Goal: Information Seeking & Learning: Learn about a topic

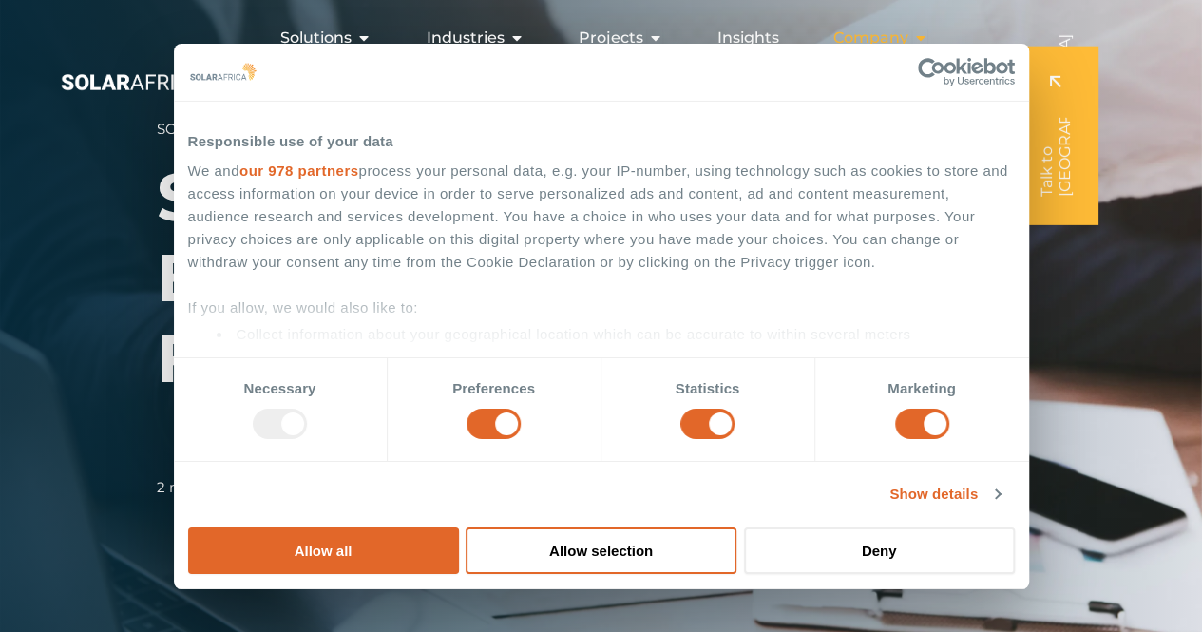
click at [919, 35] on icon "Menu" at bounding box center [919, 37] width 15 height 15
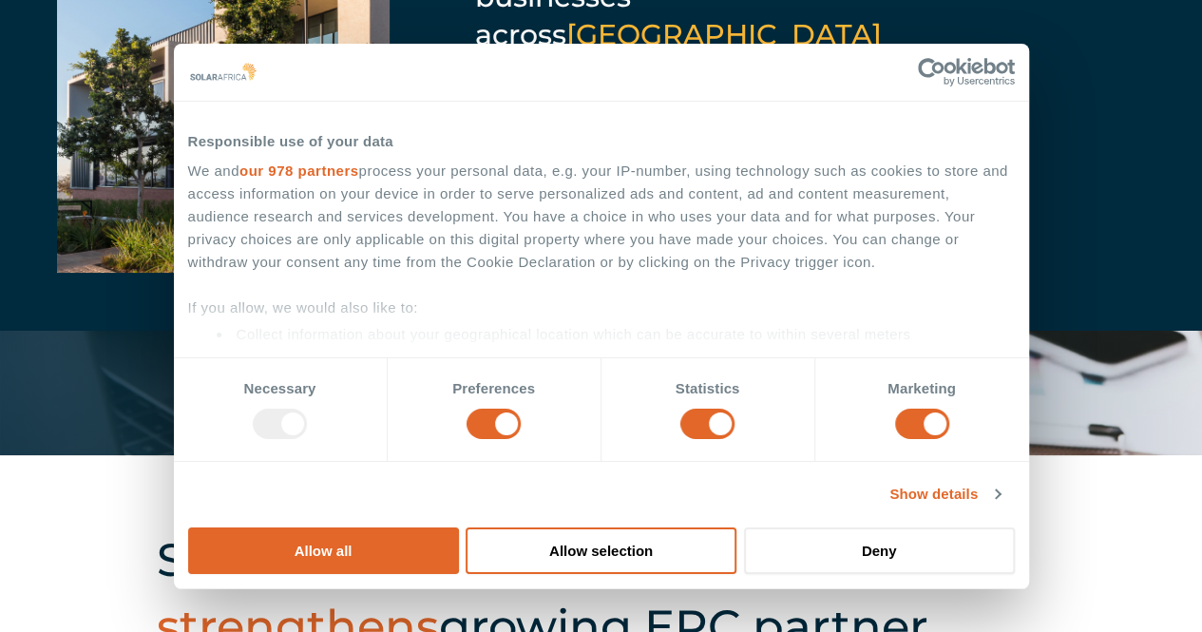
scroll to position [194, 0]
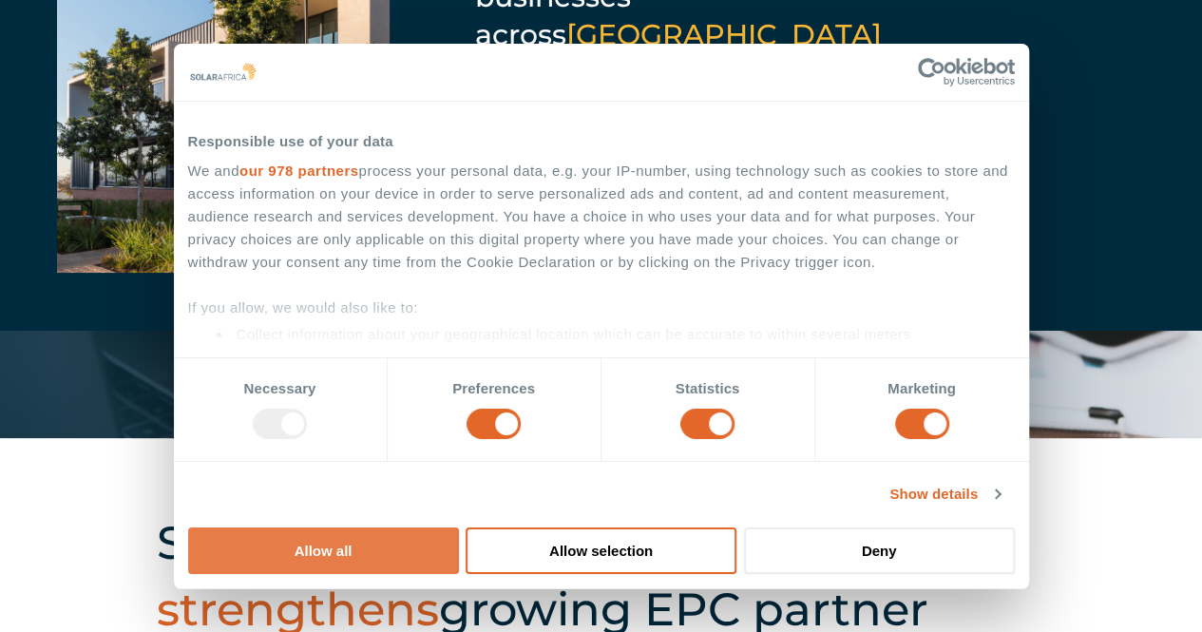
click at [459, 527] on button "Allow all" at bounding box center [323, 550] width 271 height 47
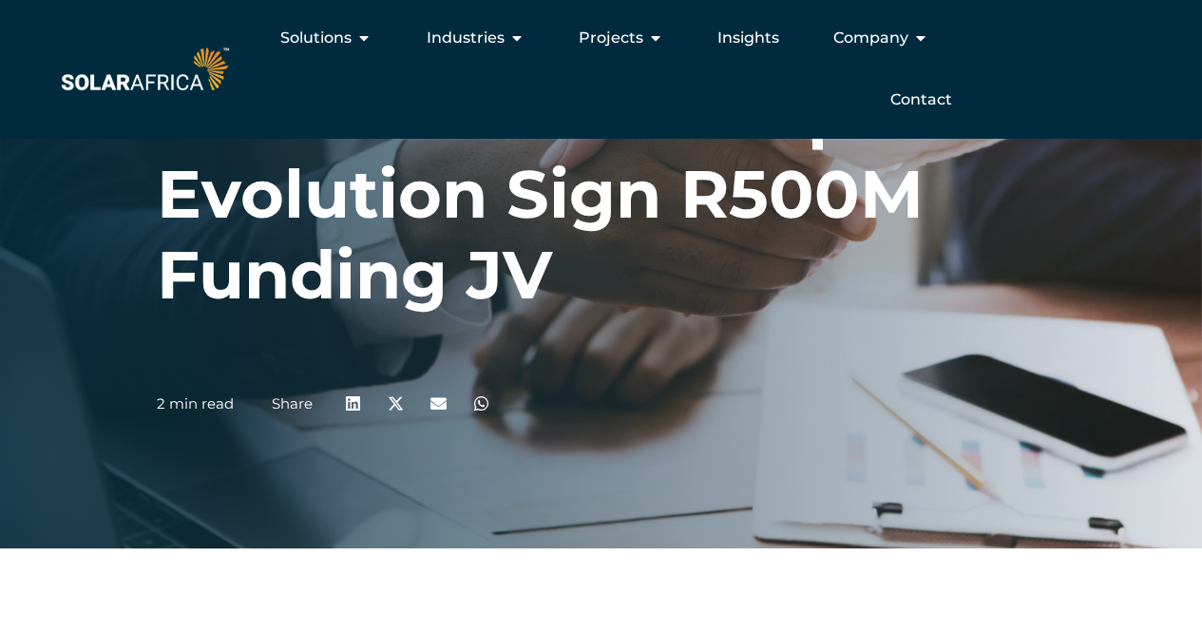
scroll to position [0, 0]
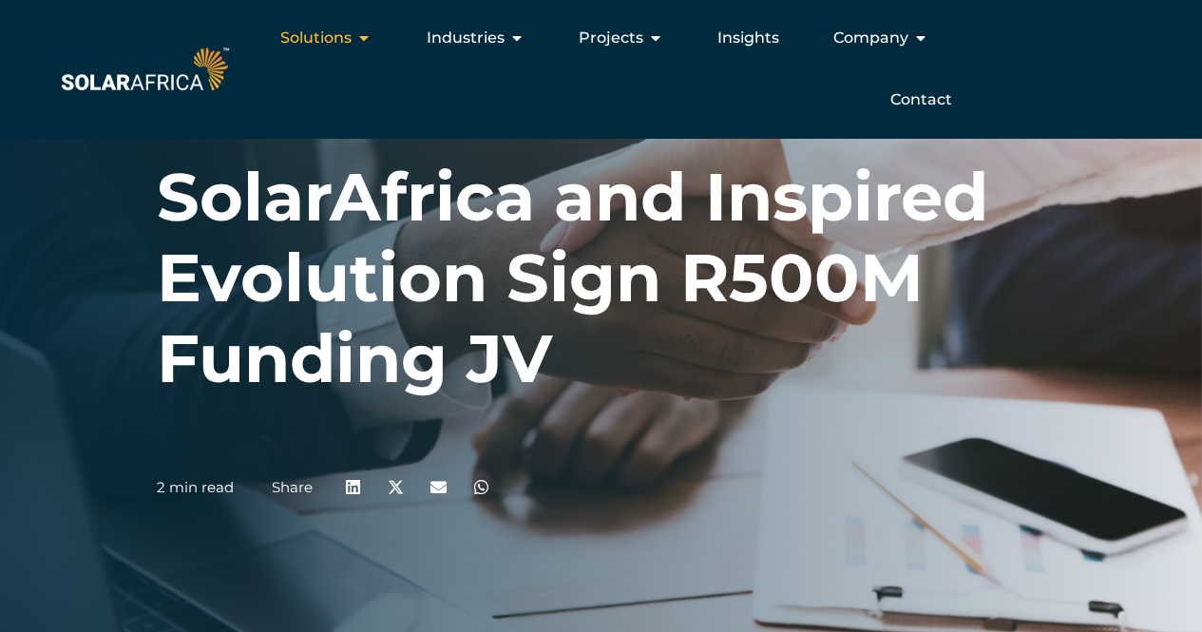
click at [335, 41] on span "Solutions" at bounding box center [315, 38] width 71 height 23
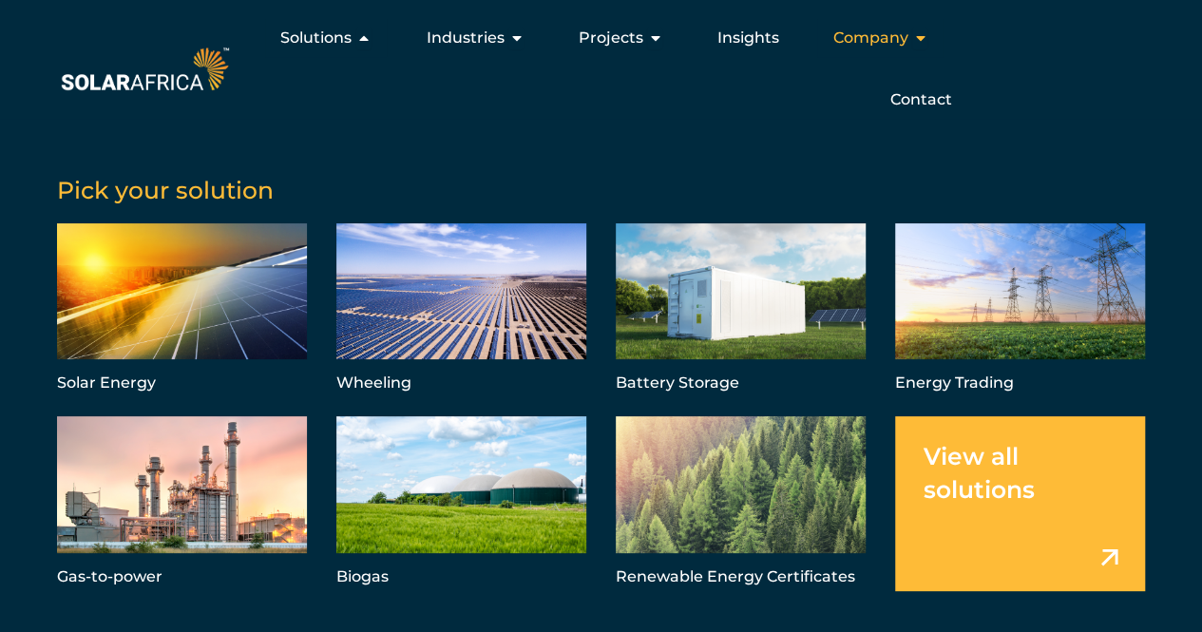
click at [920, 43] on icon "Menu" at bounding box center [919, 37] width 15 height 15
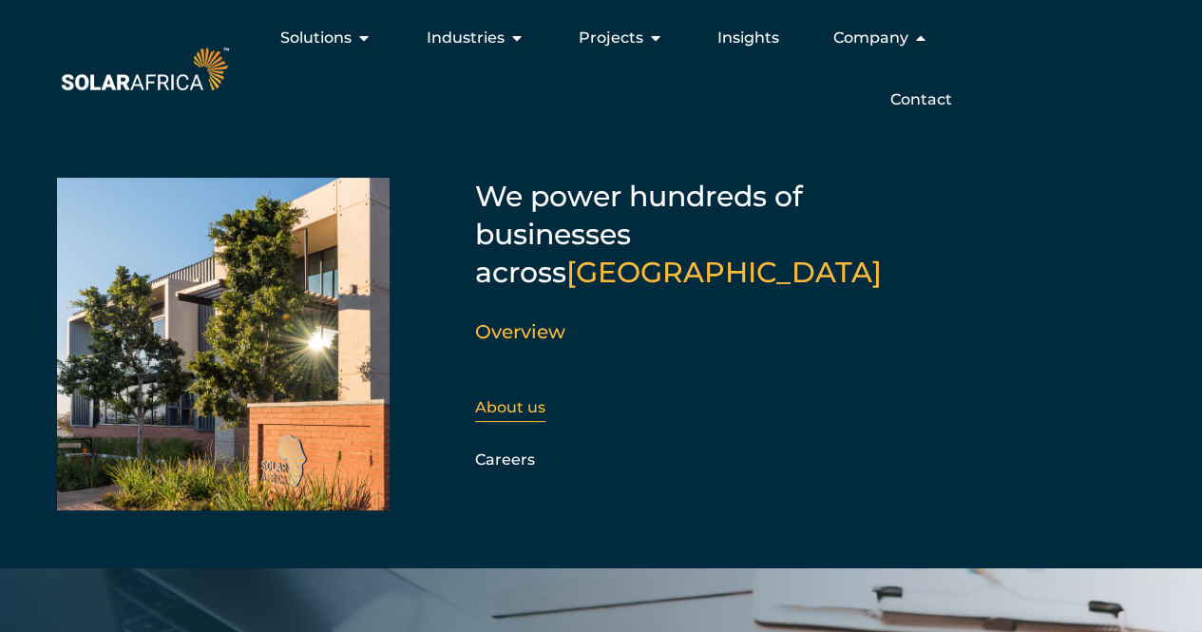
click at [510, 398] on link "About us" at bounding box center [510, 407] width 70 height 18
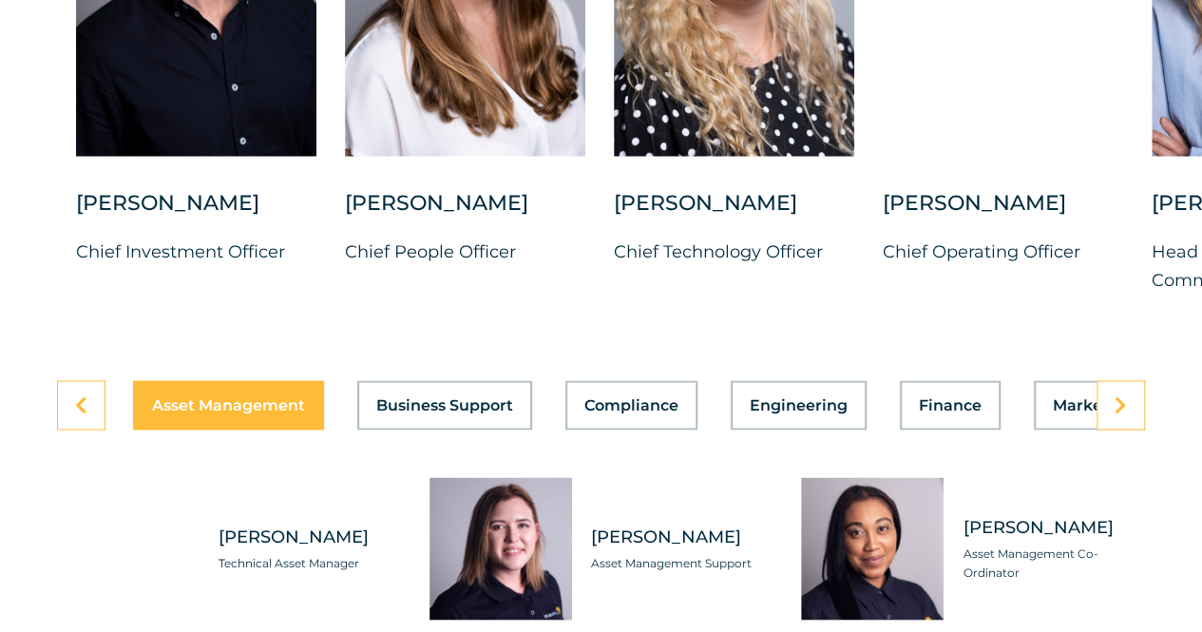
scroll to position [5176, 0]
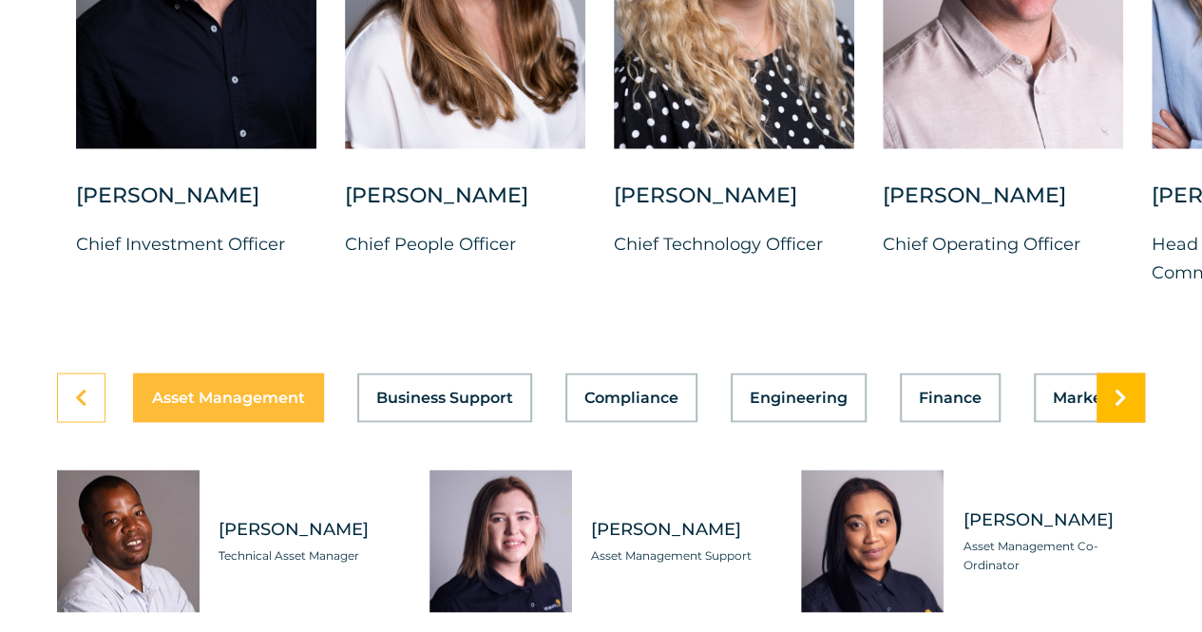
click at [1124, 407] on icon at bounding box center [1121, 397] width 12 height 19
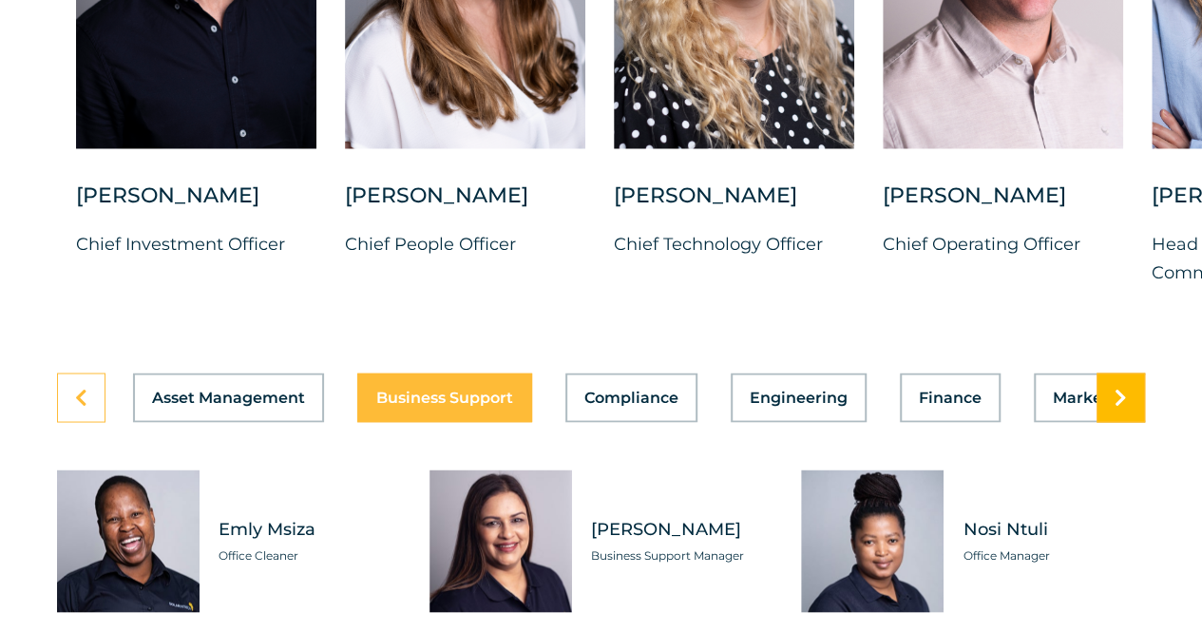
scroll to position [5177, 0]
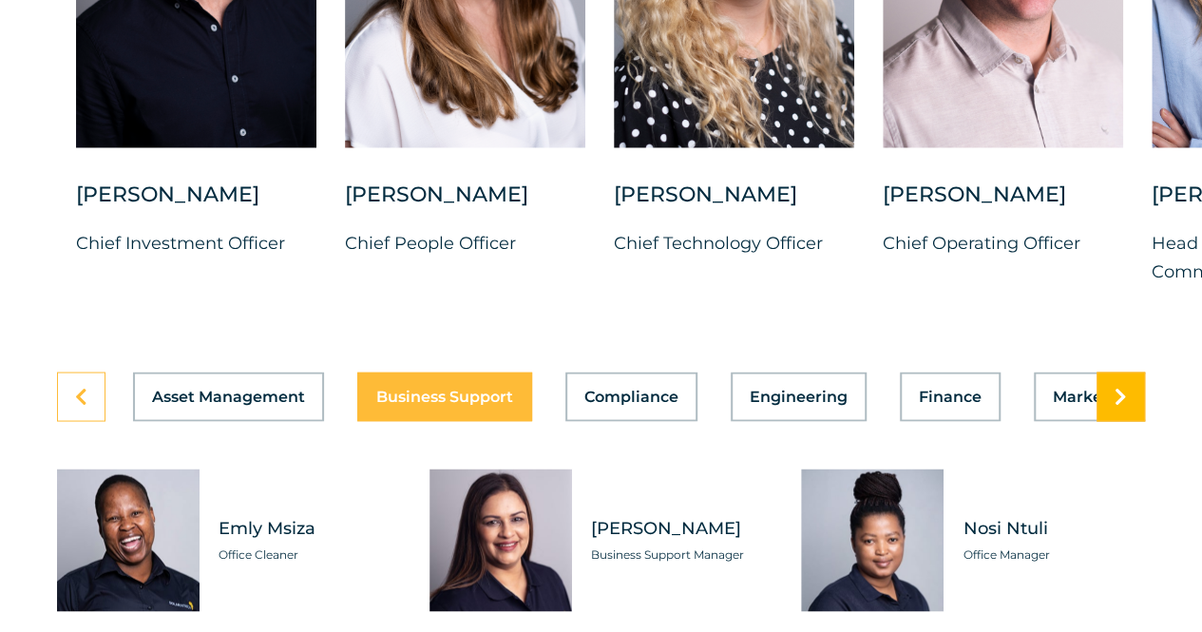
click at [1124, 406] on icon at bounding box center [1121, 396] width 12 height 19
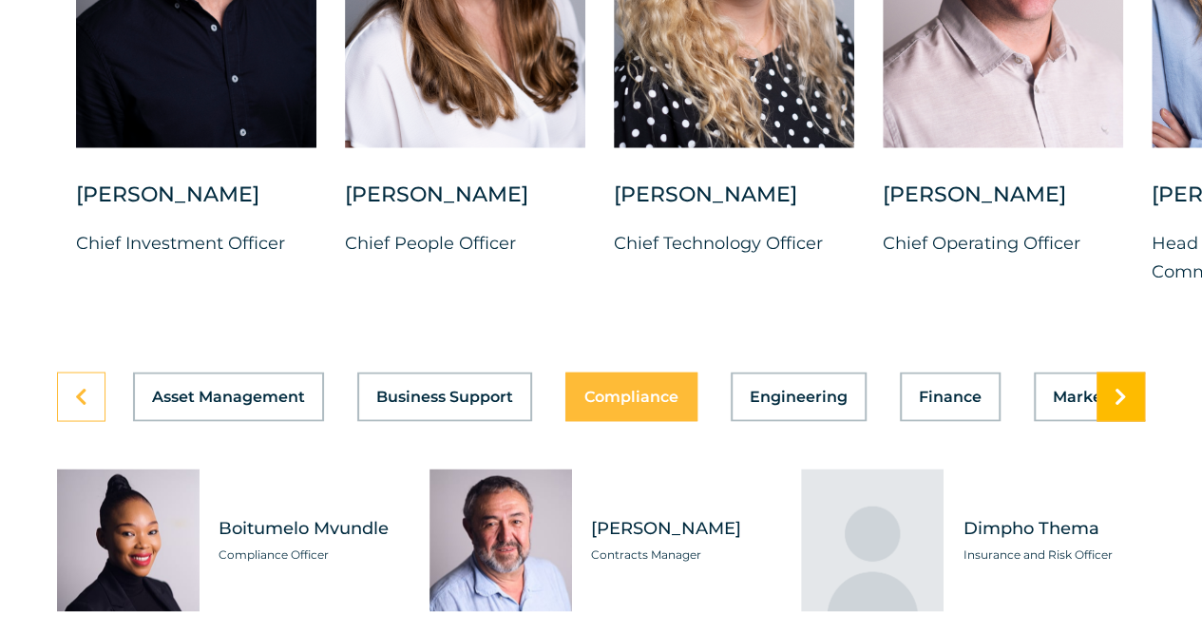
click at [1124, 406] on icon at bounding box center [1121, 396] width 12 height 19
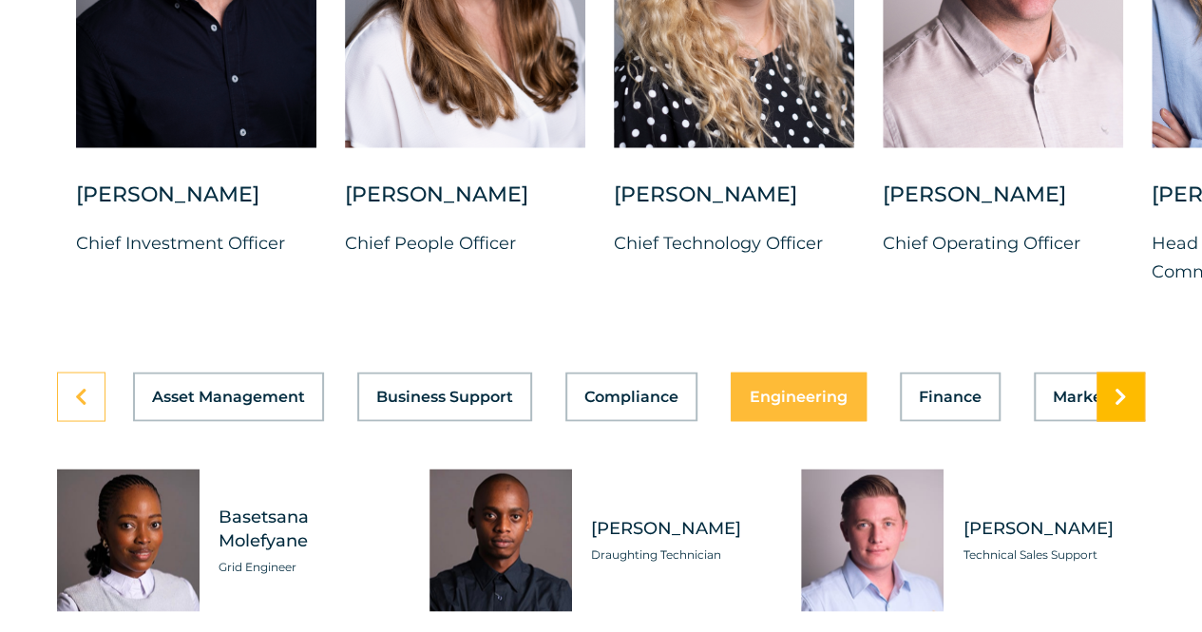
click at [1124, 406] on icon at bounding box center [1121, 396] width 12 height 19
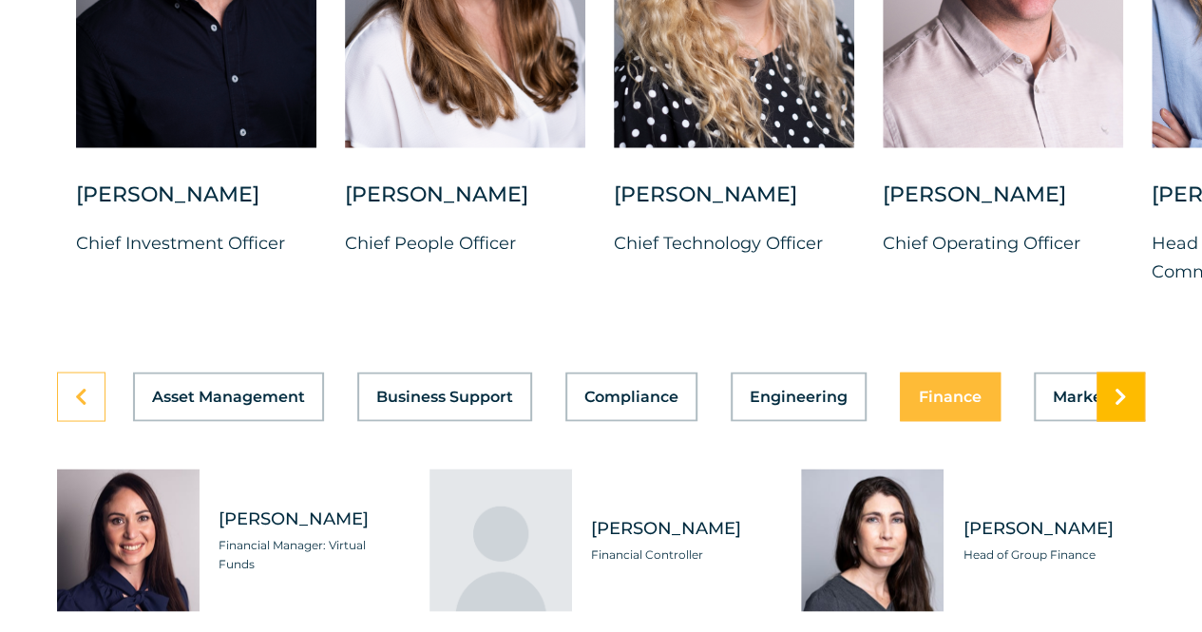
click at [1124, 406] on icon at bounding box center [1121, 396] width 12 height 19
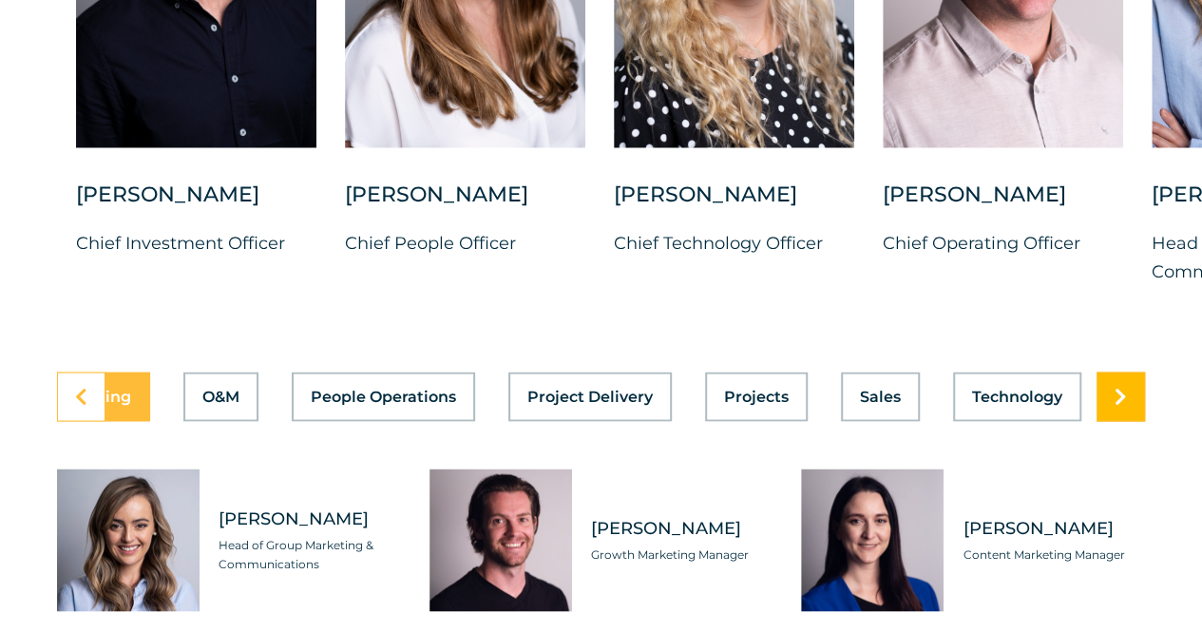
scroll to position [0, 1012]
click at [1124, 406] on icon at bounding box center [1121, 396] width 12 height 19
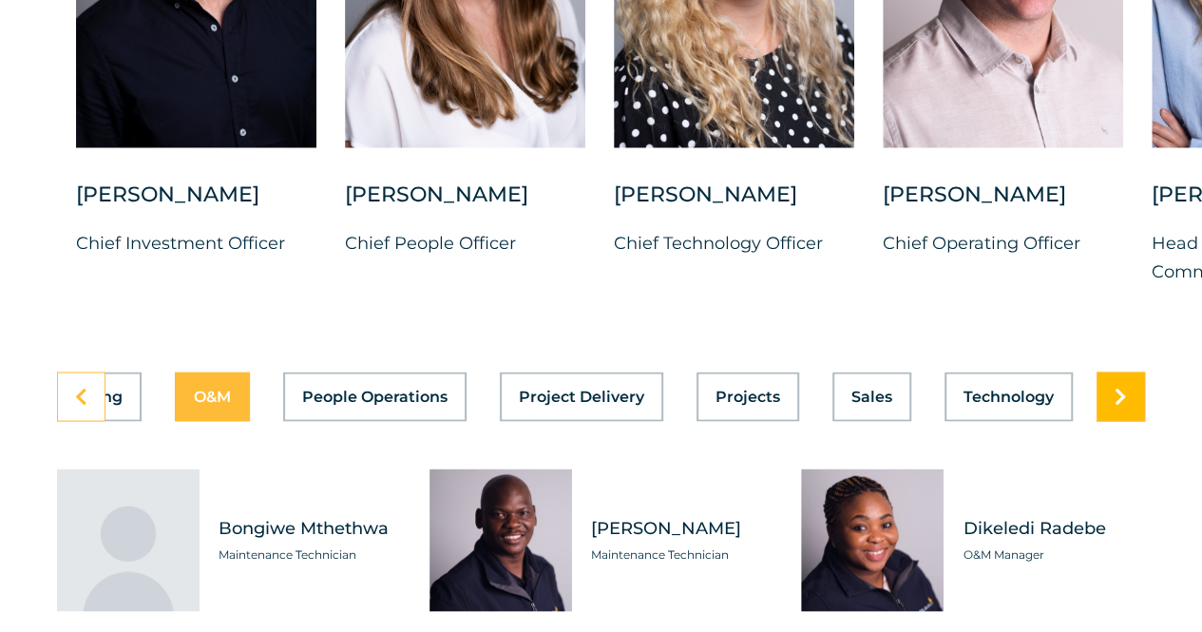
click at [1124, 406] on icon at bounding box center [1121, 396] width 12 height 19
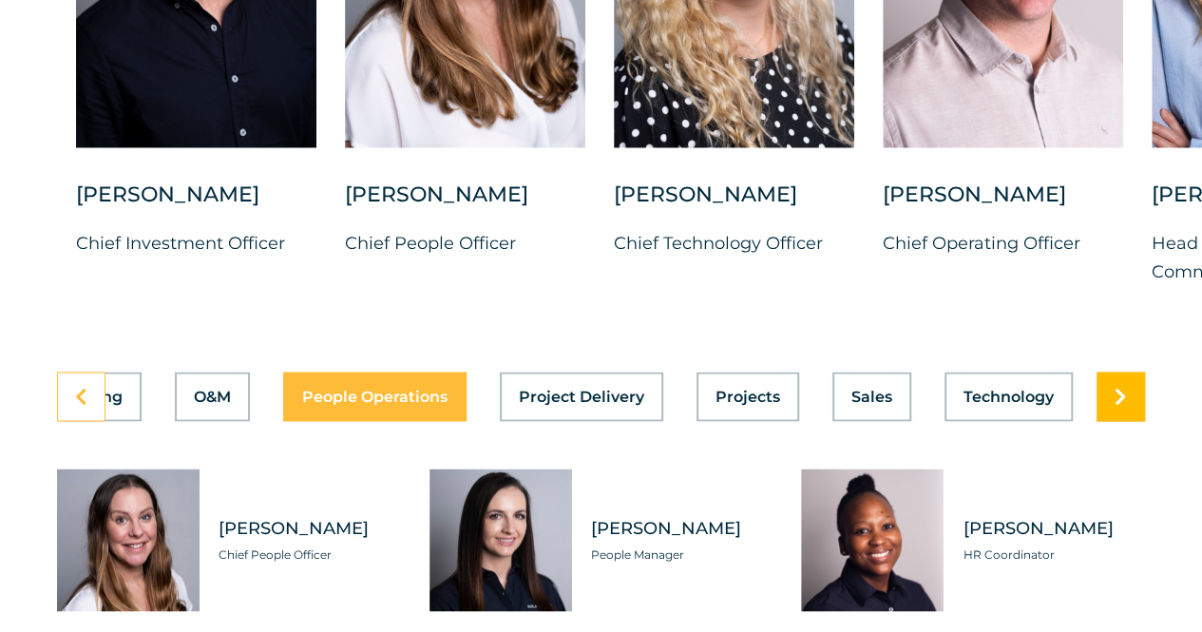
click at [1124, 406] on icon at bounding box center [1121, 396] width 12 height 19
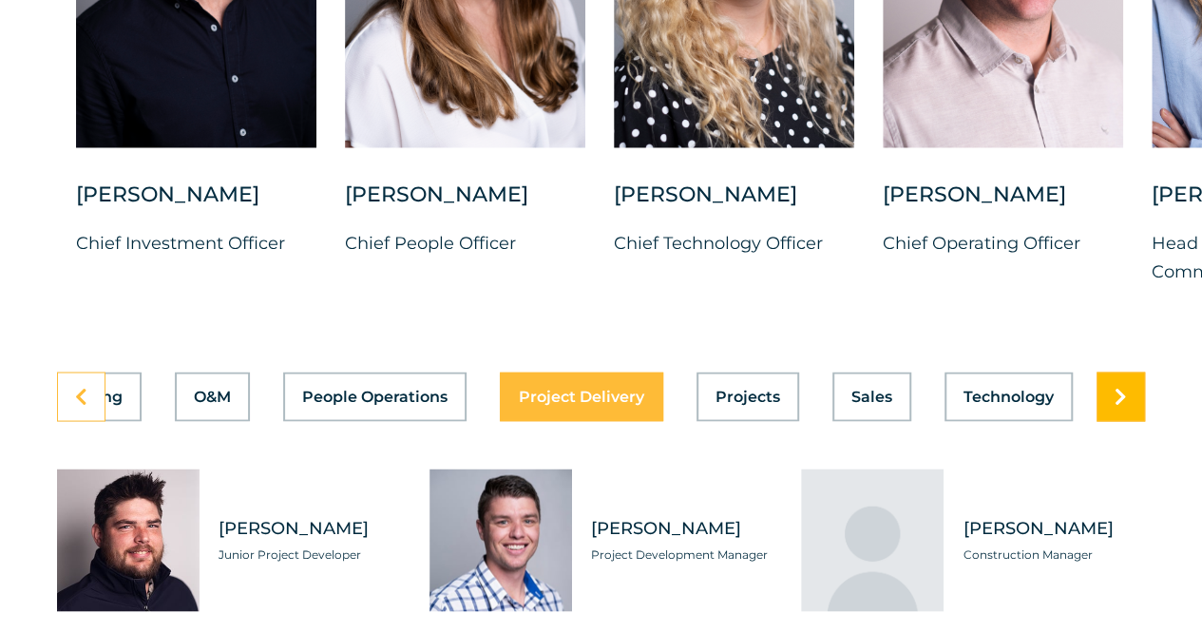
click at [1124, 406] on icon at bounding box center [1121, 396] width 12 height 19
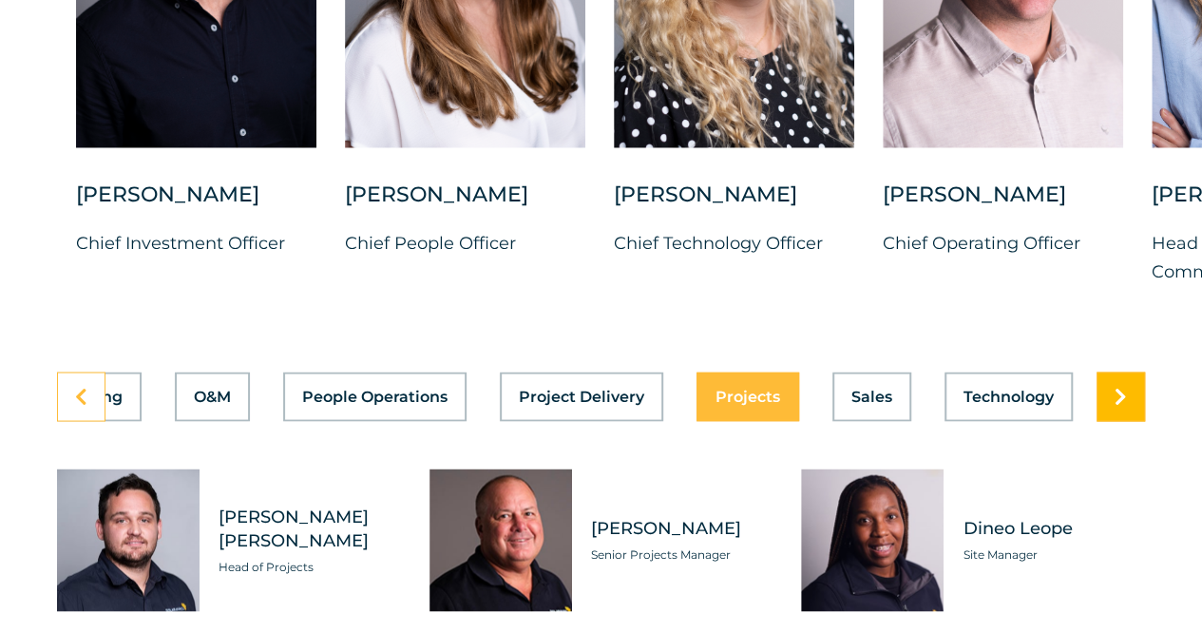
click at [1124, 406] on icon at bounding box center [1121, 396] width 12 height 19
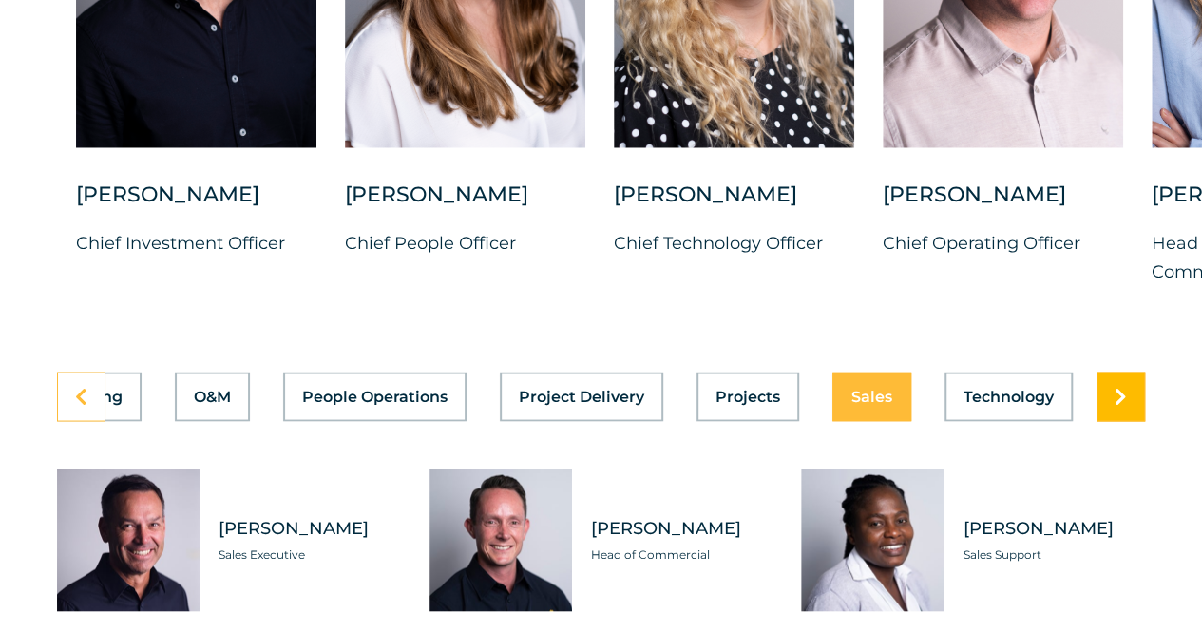
click at [1124, 406] on icon at bounding box center [1121, 396] width 12 height 19
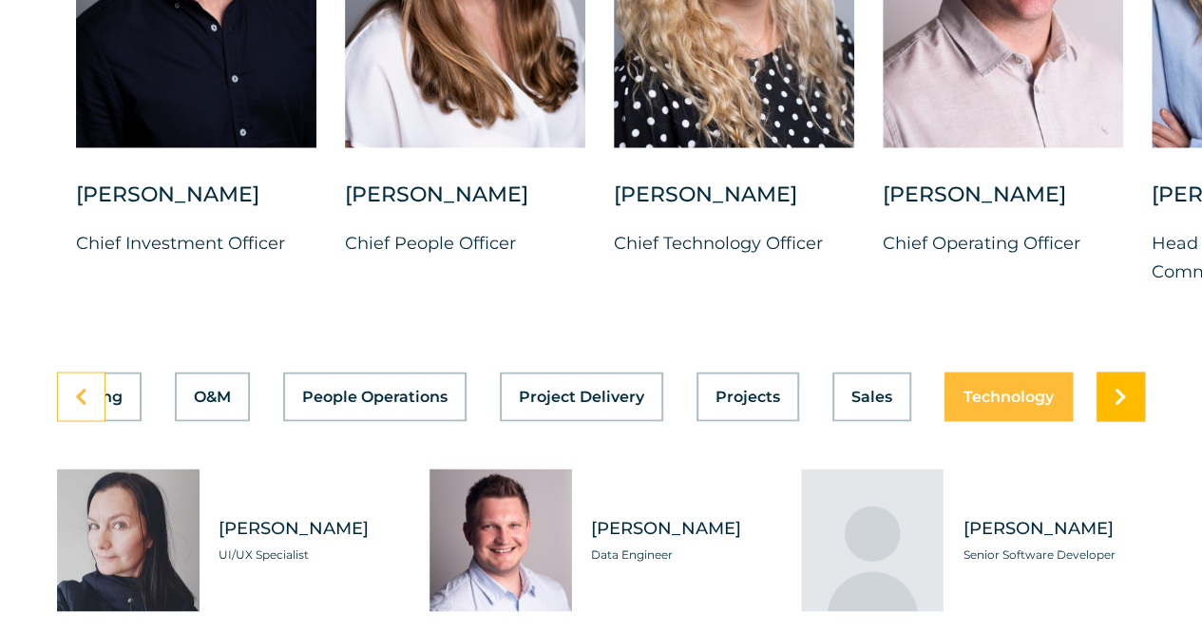
click at [1124, 406] on icon at bounding box center [1121, 396] width 12 height 19
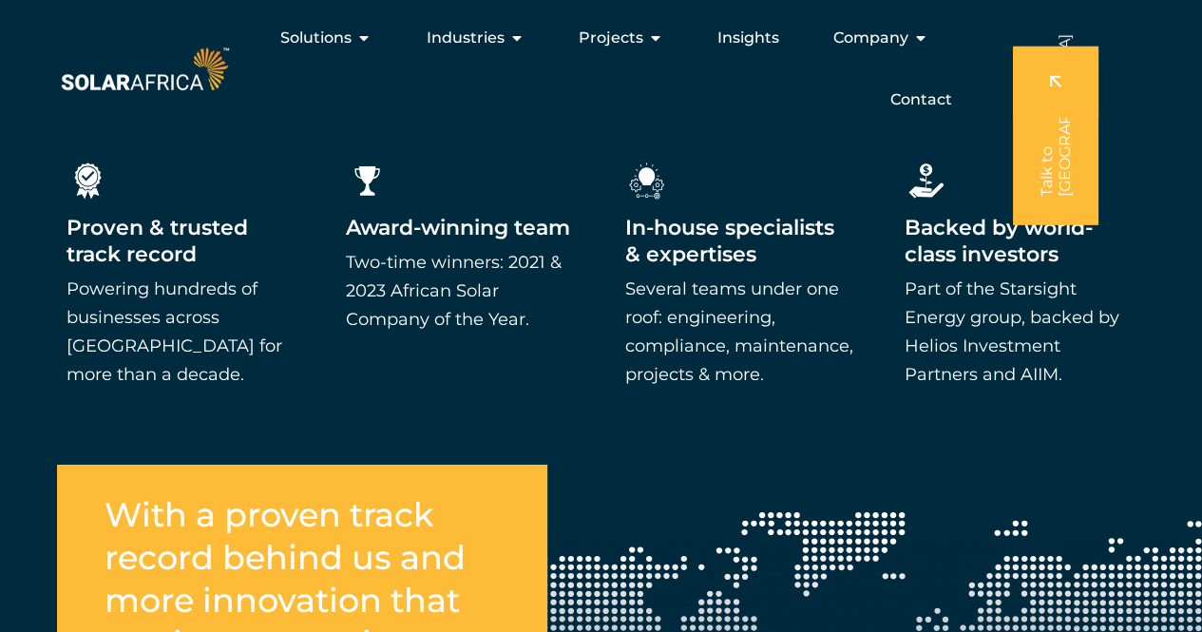
scroll to position [1485, 0]
